Goal: Navigation & Orientation: Find specific page/section

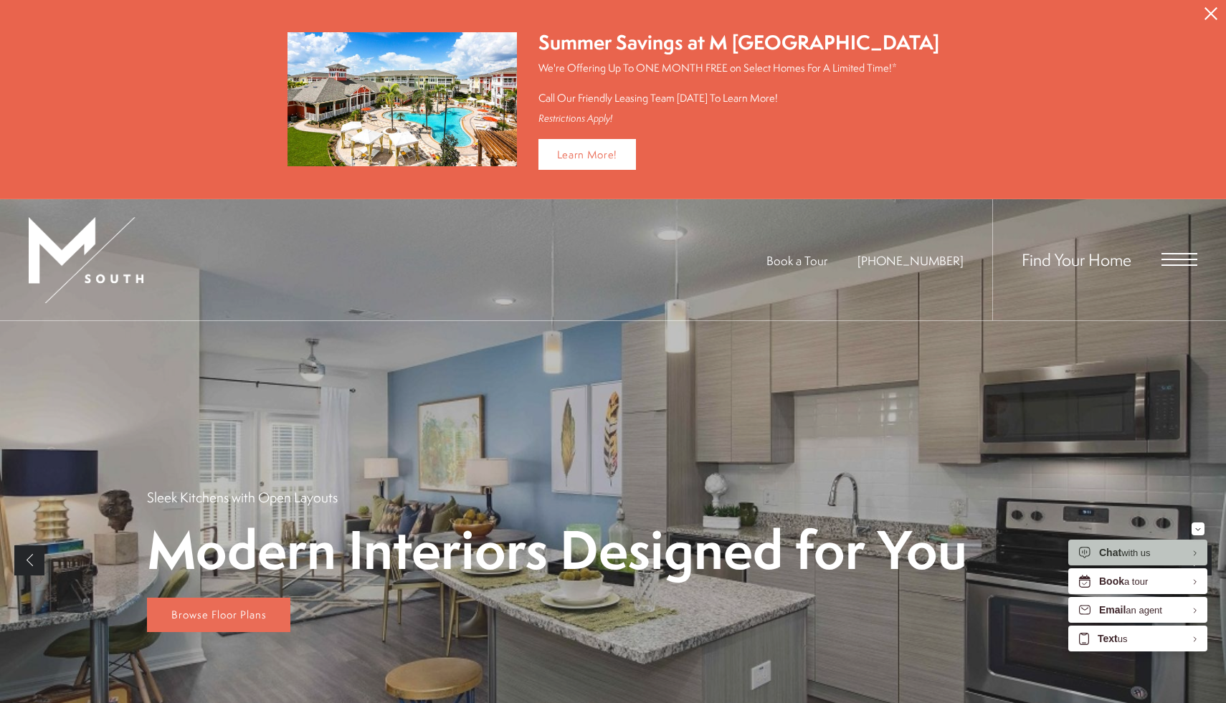
click at [1180, 260] on span "Open Menu" at bounding box center [1179, 259] width 36 height 13
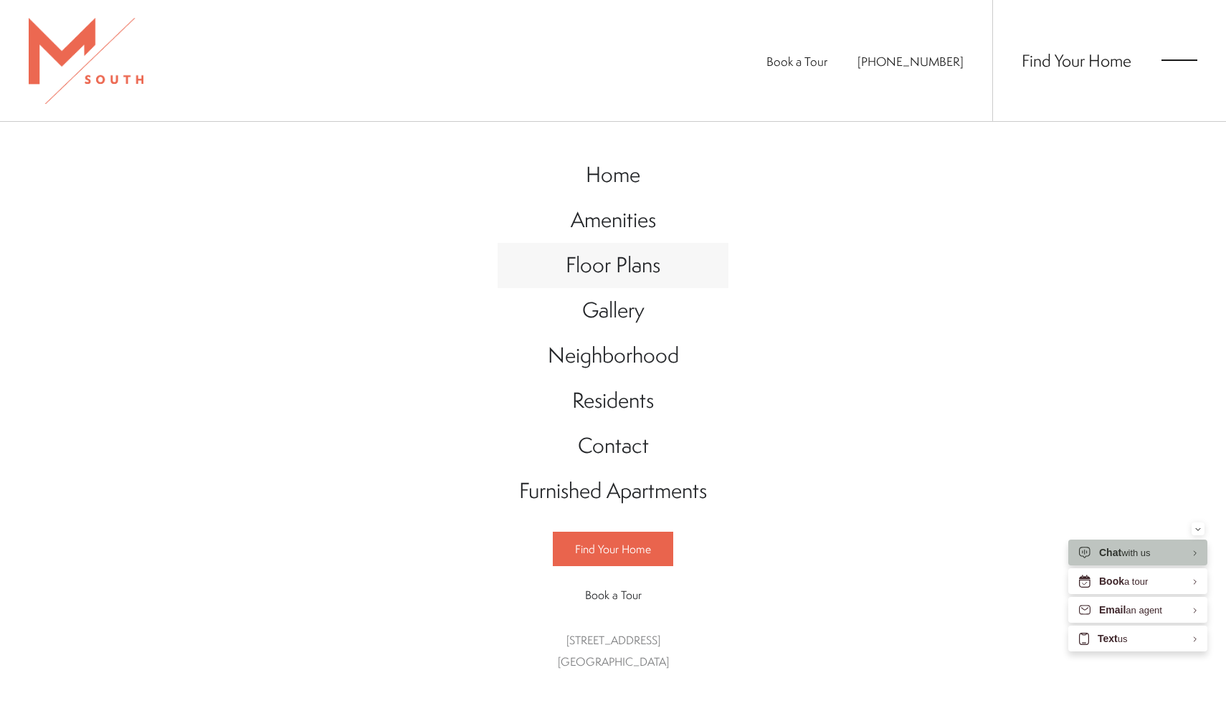
click at [628, 274] on span "Floor Plans" at bounding box center [613, 264] width 95 height 29
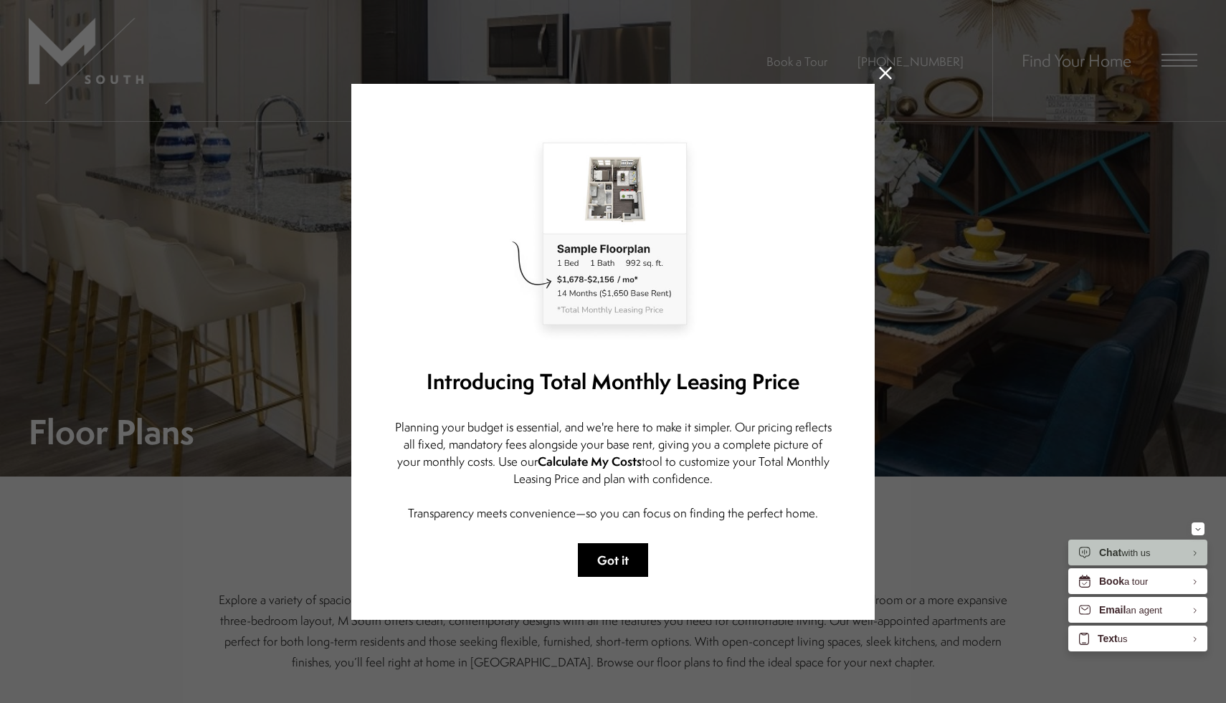
click at [624, 561] on button "Got it" at bounding box center [613, 560] width 70 height 34
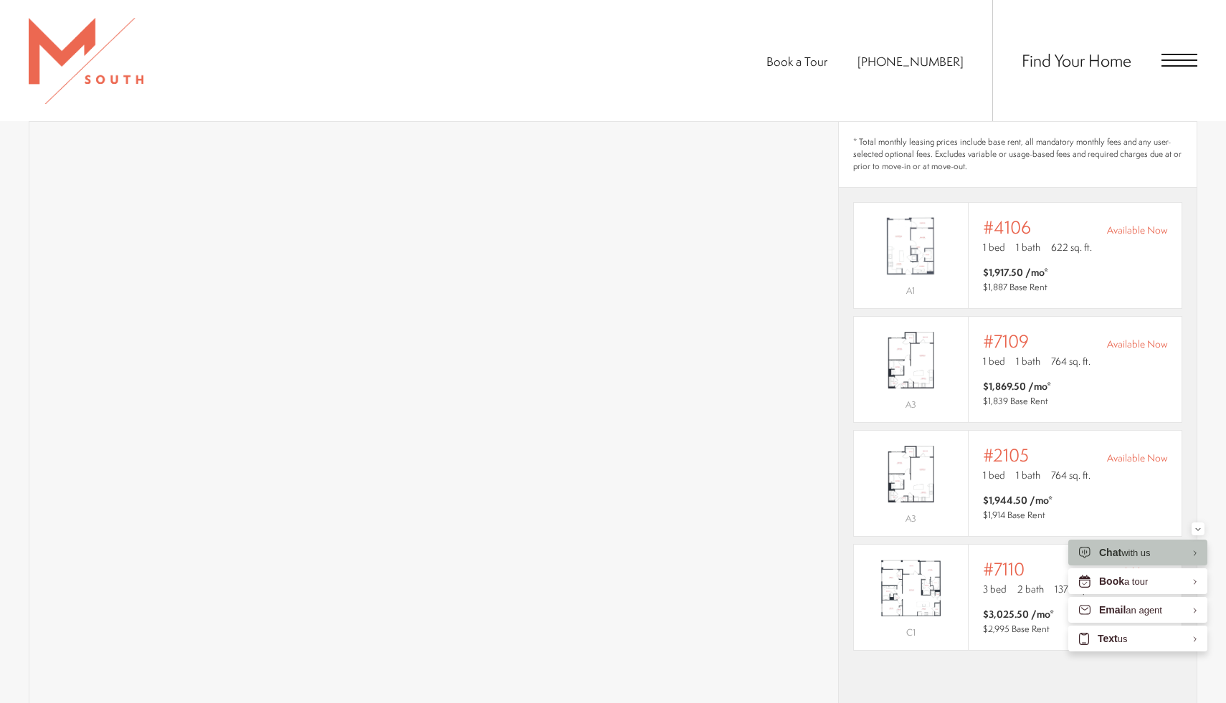
scroll to position [1042, 0]
